Goal: Task Accomplishment & Management: Manage account settings

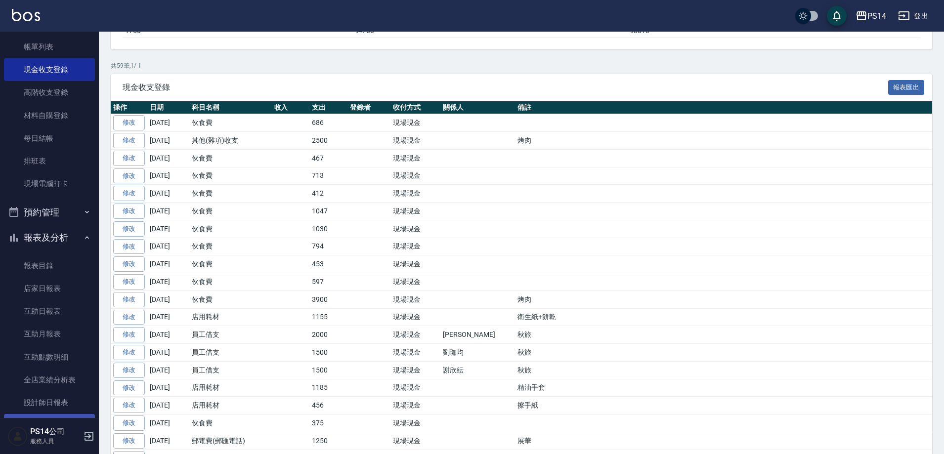
scroll to position [198, 0]
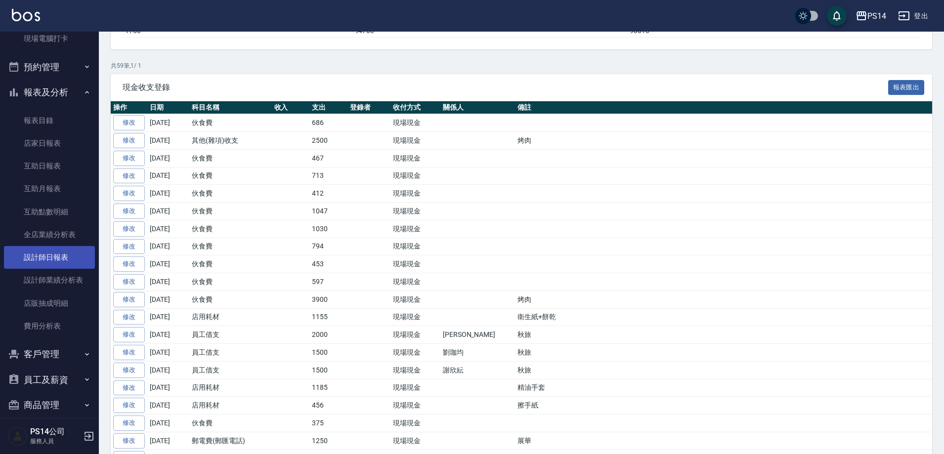
click at [47, 260] on link "設計師日報表" at bounding box center [49, 257] width 91 height 23
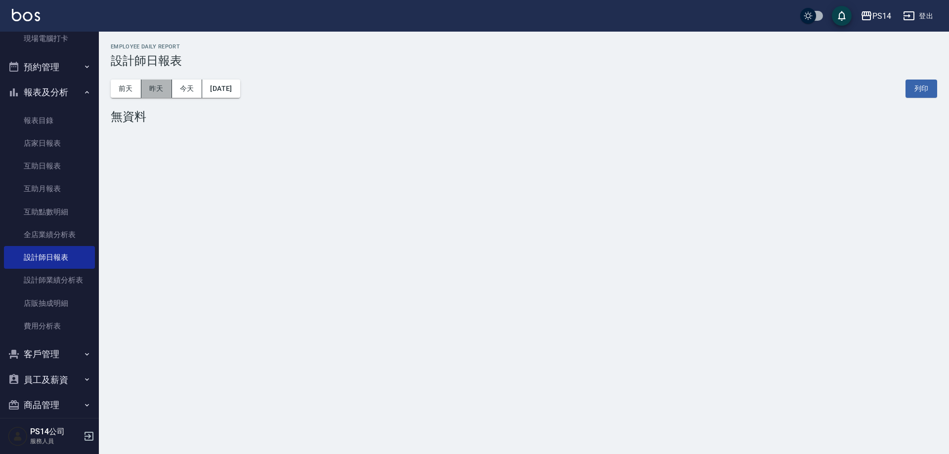
click at [157, 87] on button "昨天" at bounding box center [156, 89] width 31 height 18
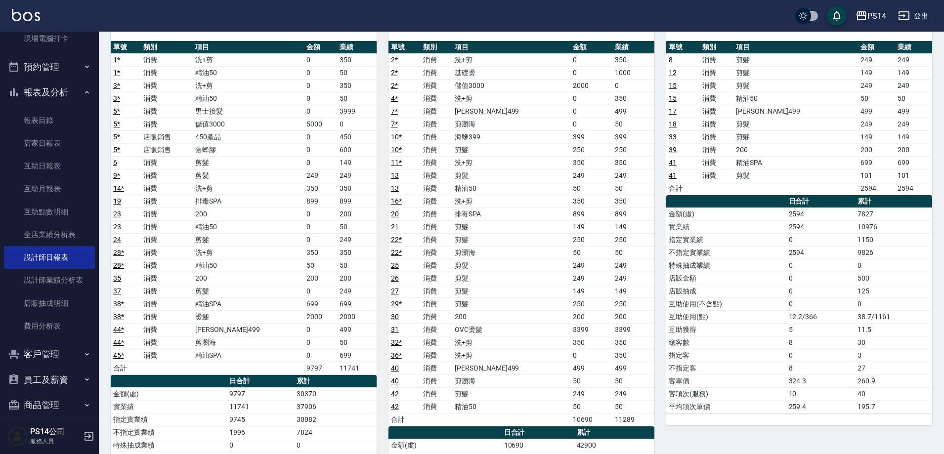
scroll to position [99, 0]
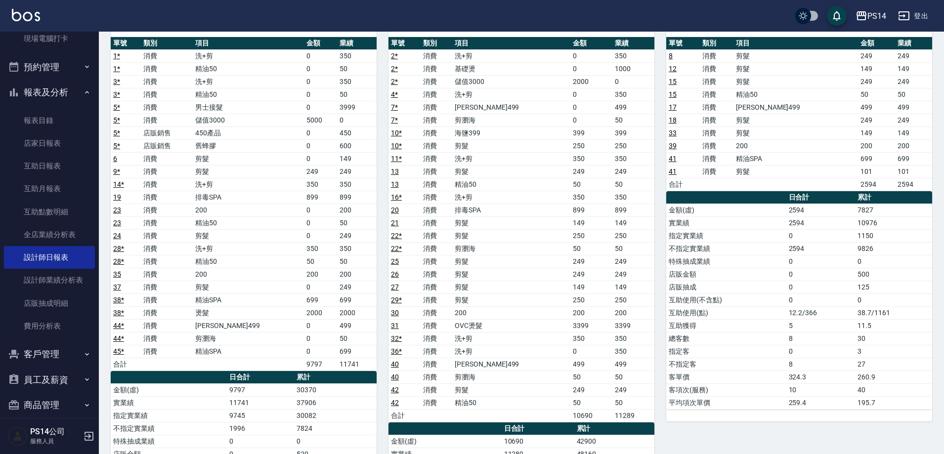
click at [922, 15] on button "登出" at bounding box center [913, 16] width 38 height 18
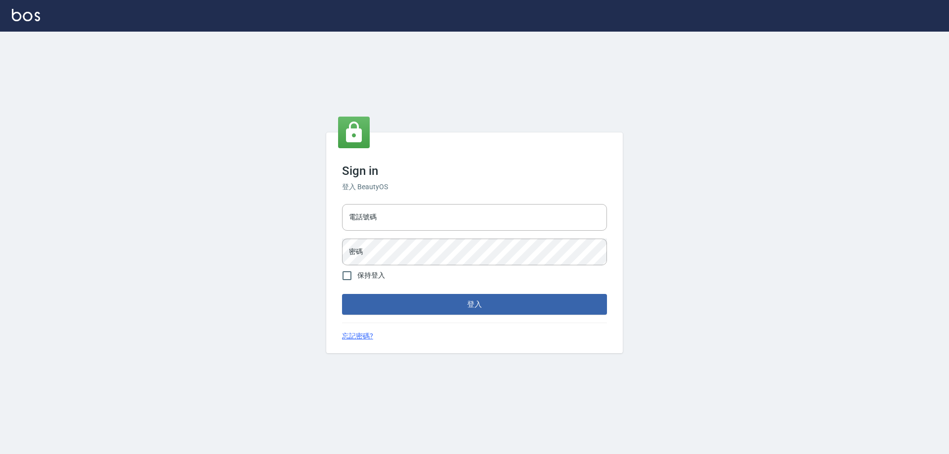
type input "0426657991"
